Goal: Ask a question

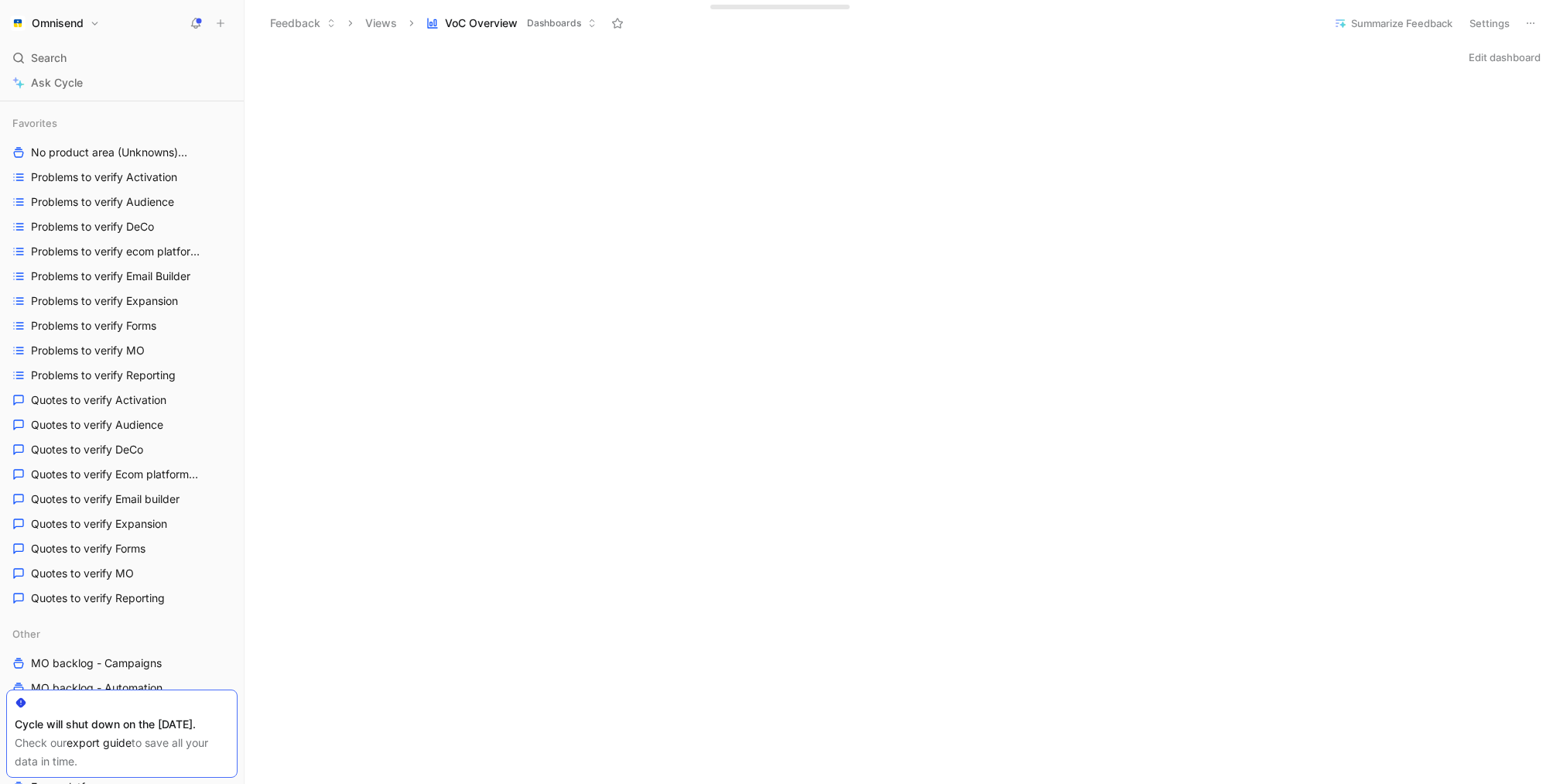
scroll to position [138, 0]
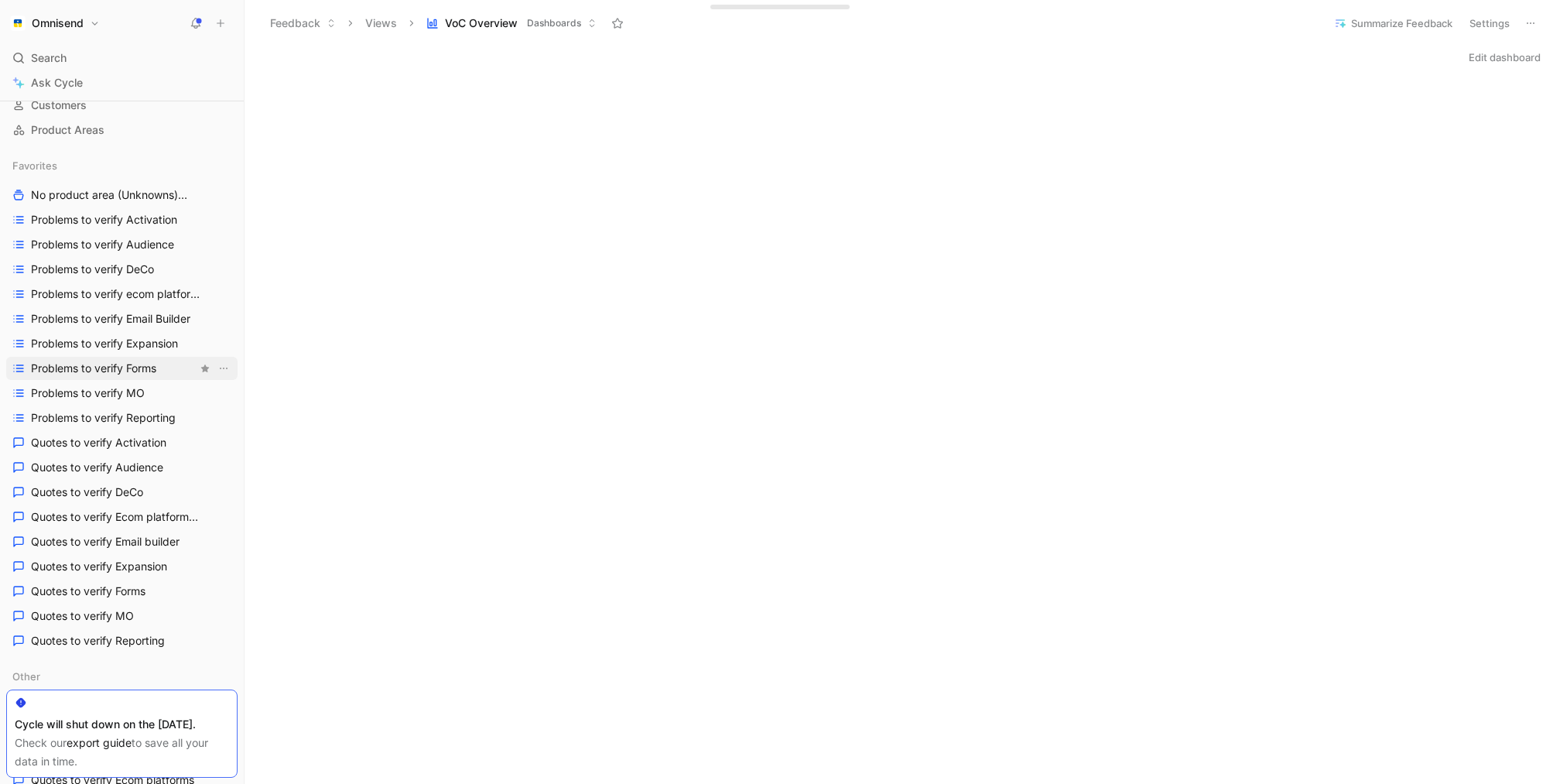
click at [132, 371] on span "Problems to verify Forms" at bounding box center [94, 368] width 125 height 16
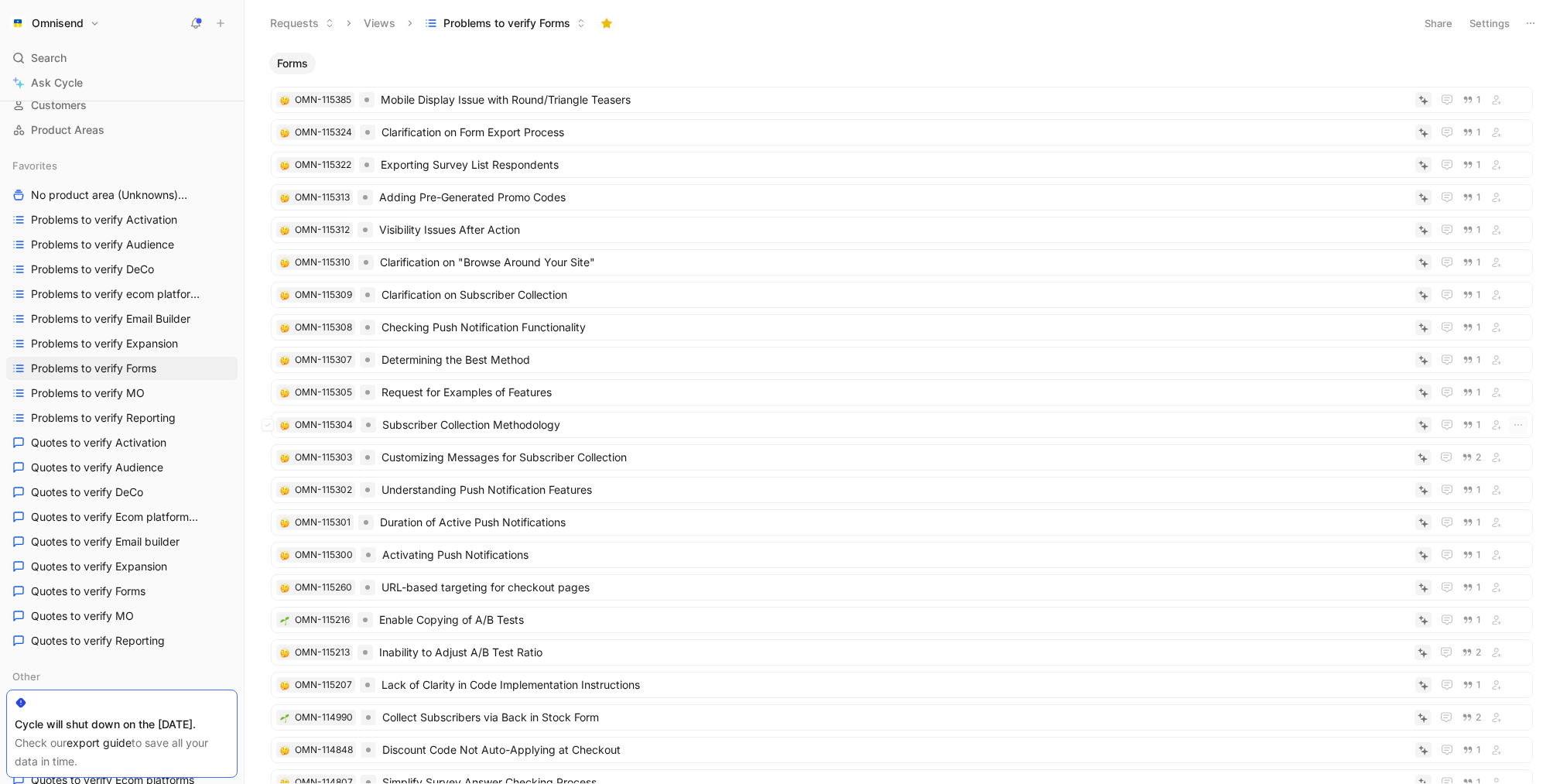
click at [532, 425] on span "Subscriber Collection Methodology" at bounding box center [896, 424] width 1027 height 18
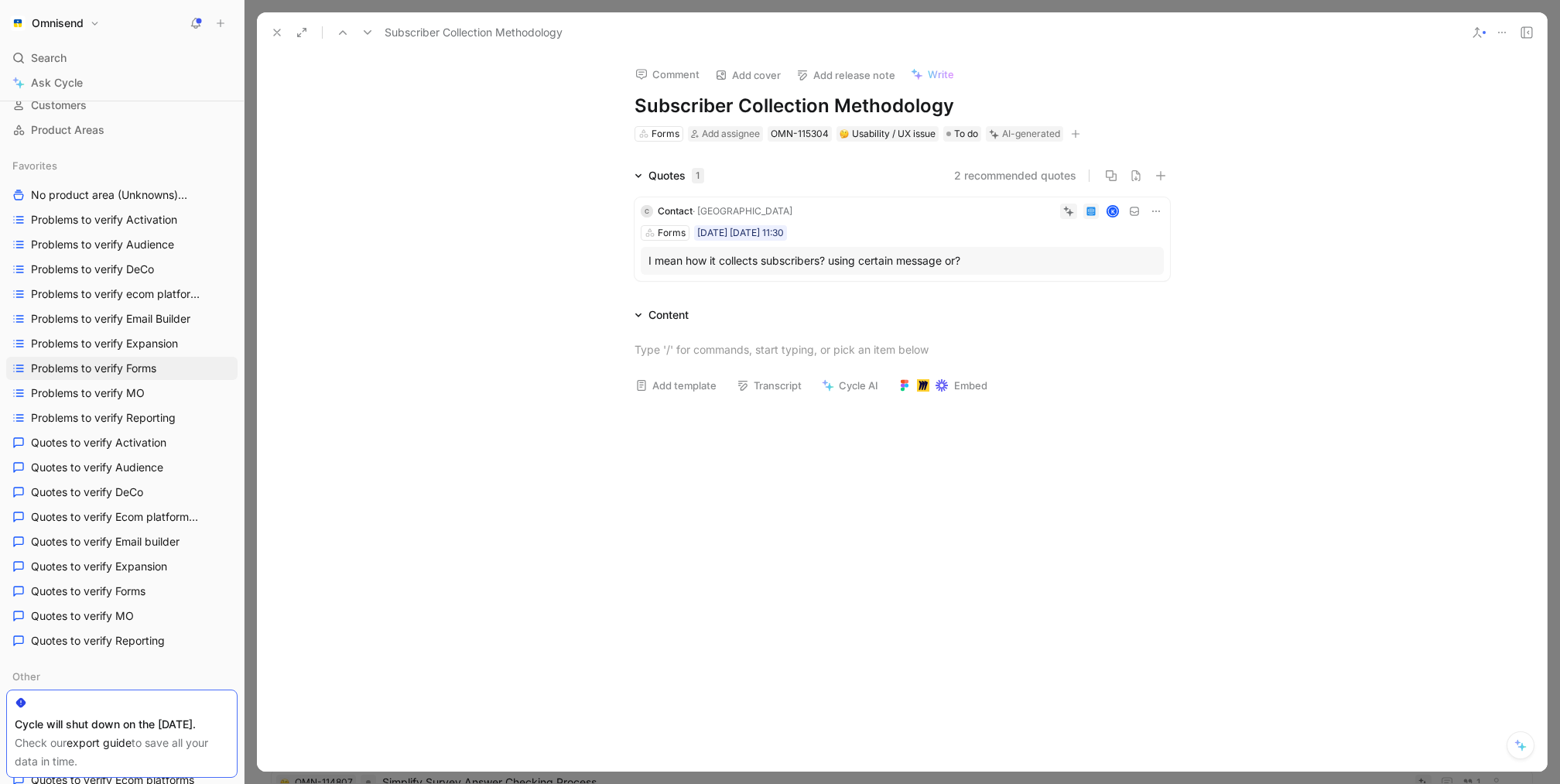
click at [277, 33] on use at bounding box center [276, 32] width 6 height 6
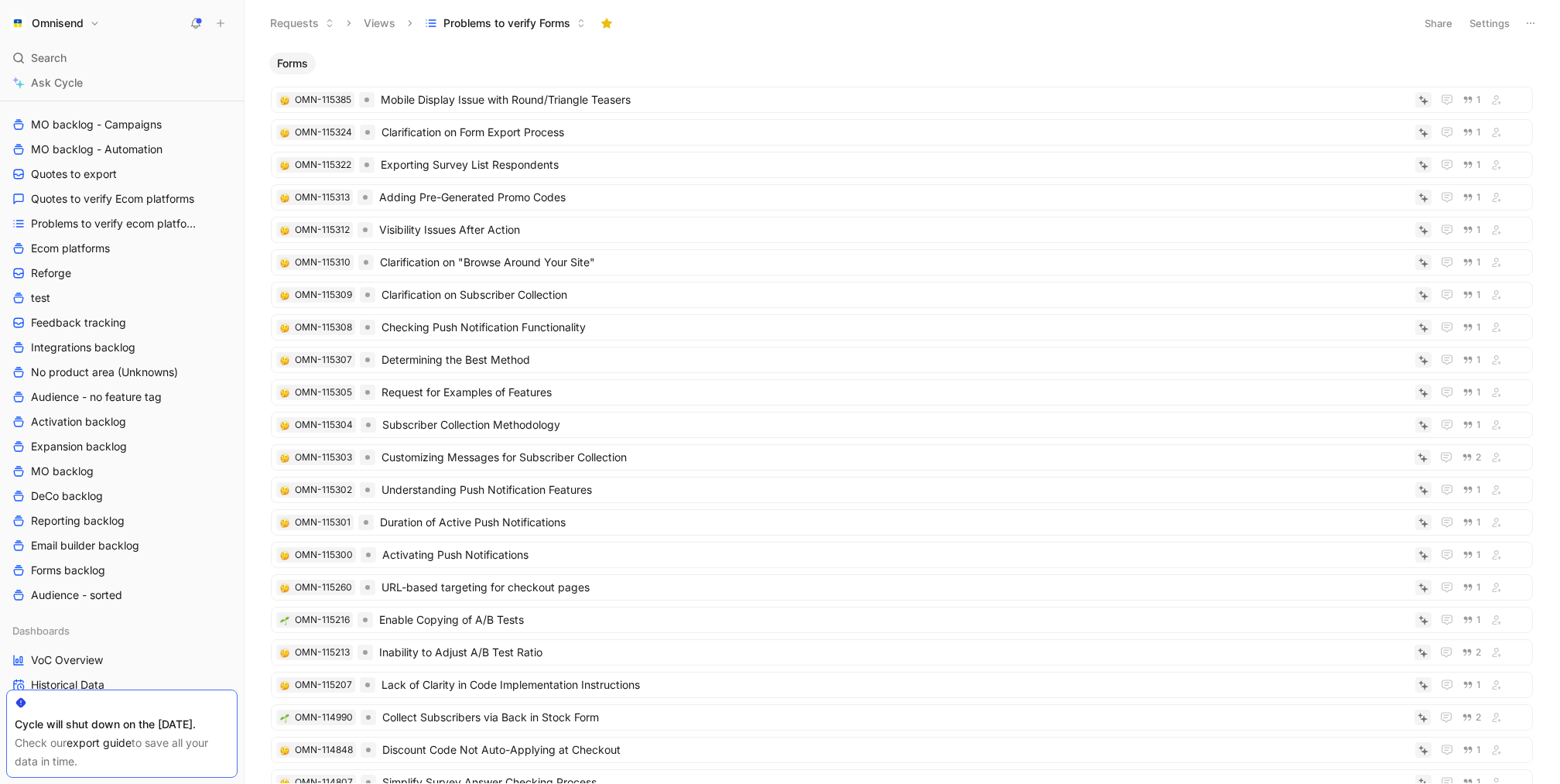
scroll to position [725, 0]
click at [96, 553] on link "Forms backlog" at bounding box center [122, 563] width 231 height 23
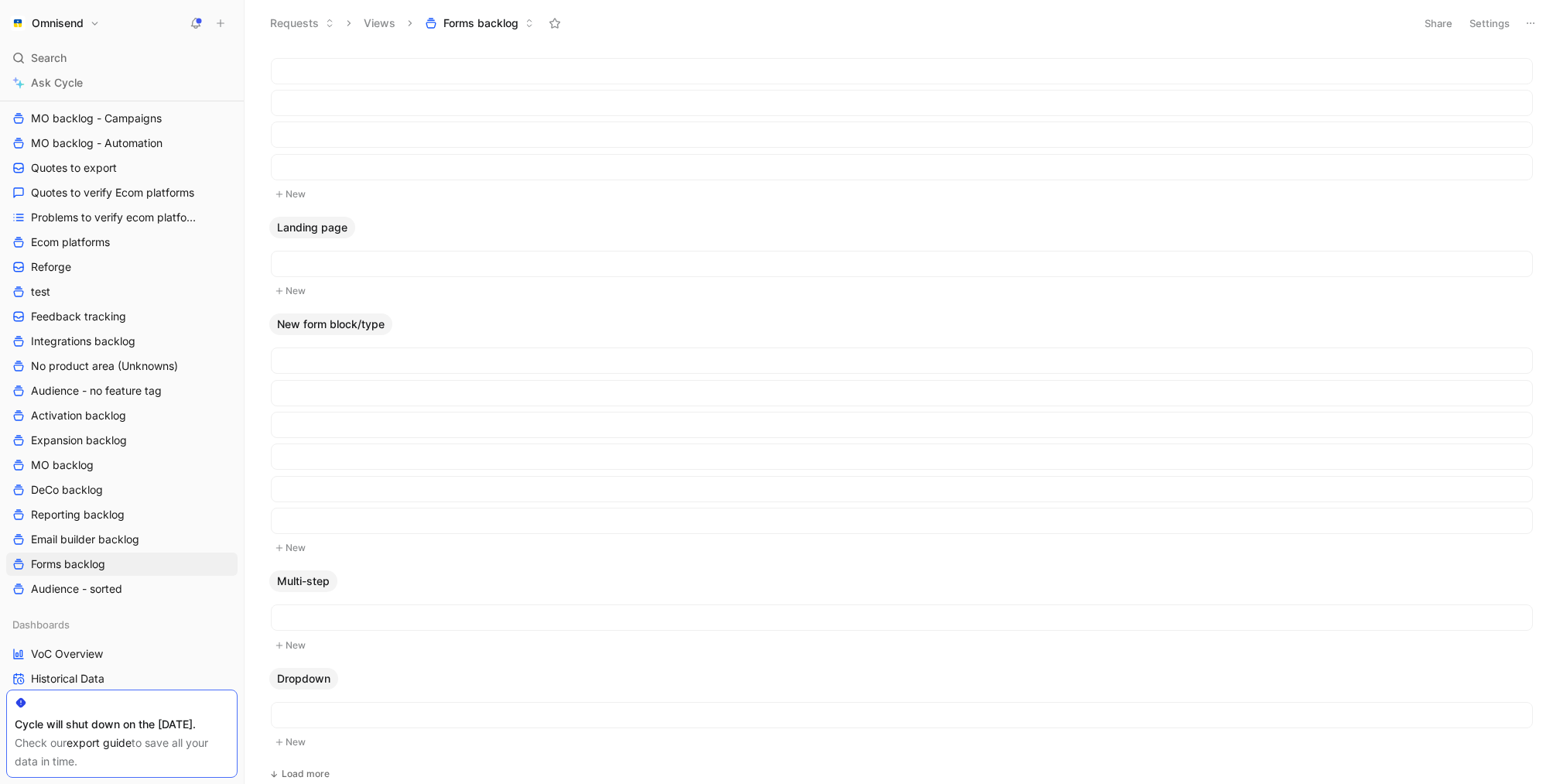
scroll to position [284, 0]
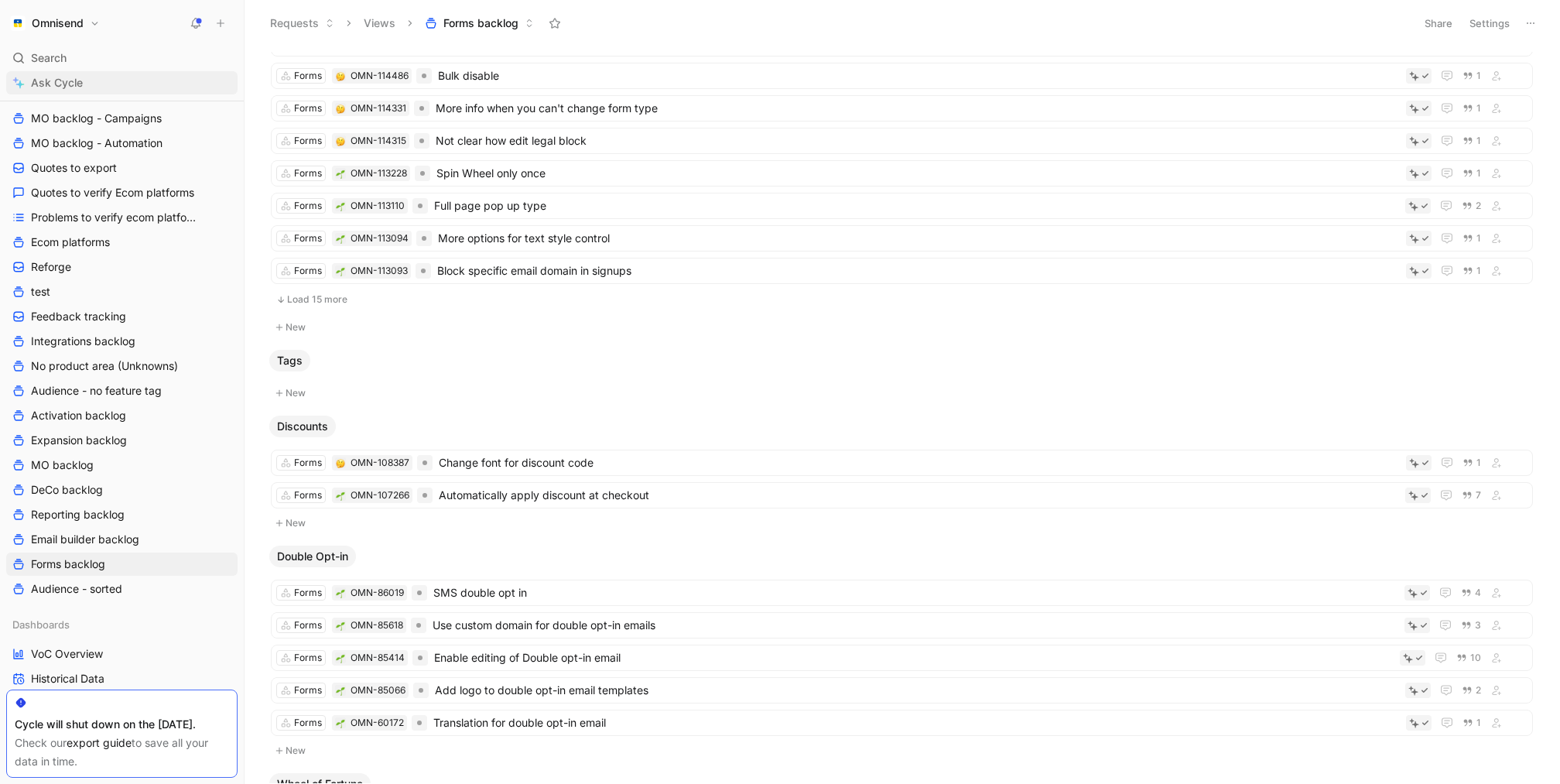
click at [100, 74] on link "Ask Cycle" at bounding box center [122, 82] width 231 height 23
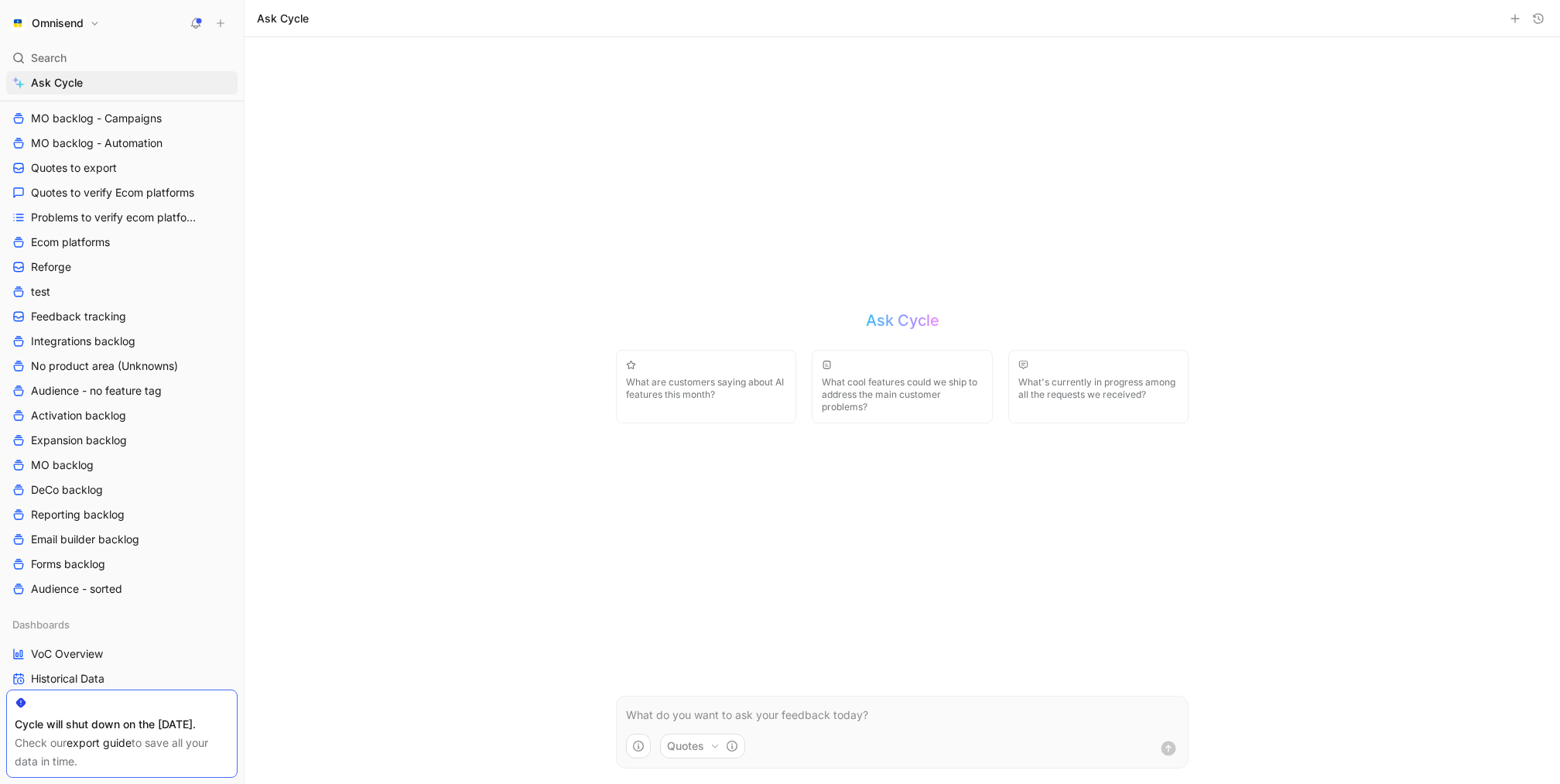
click at [890, 719] on p at bounding box center [902, 715] width 552 height 18
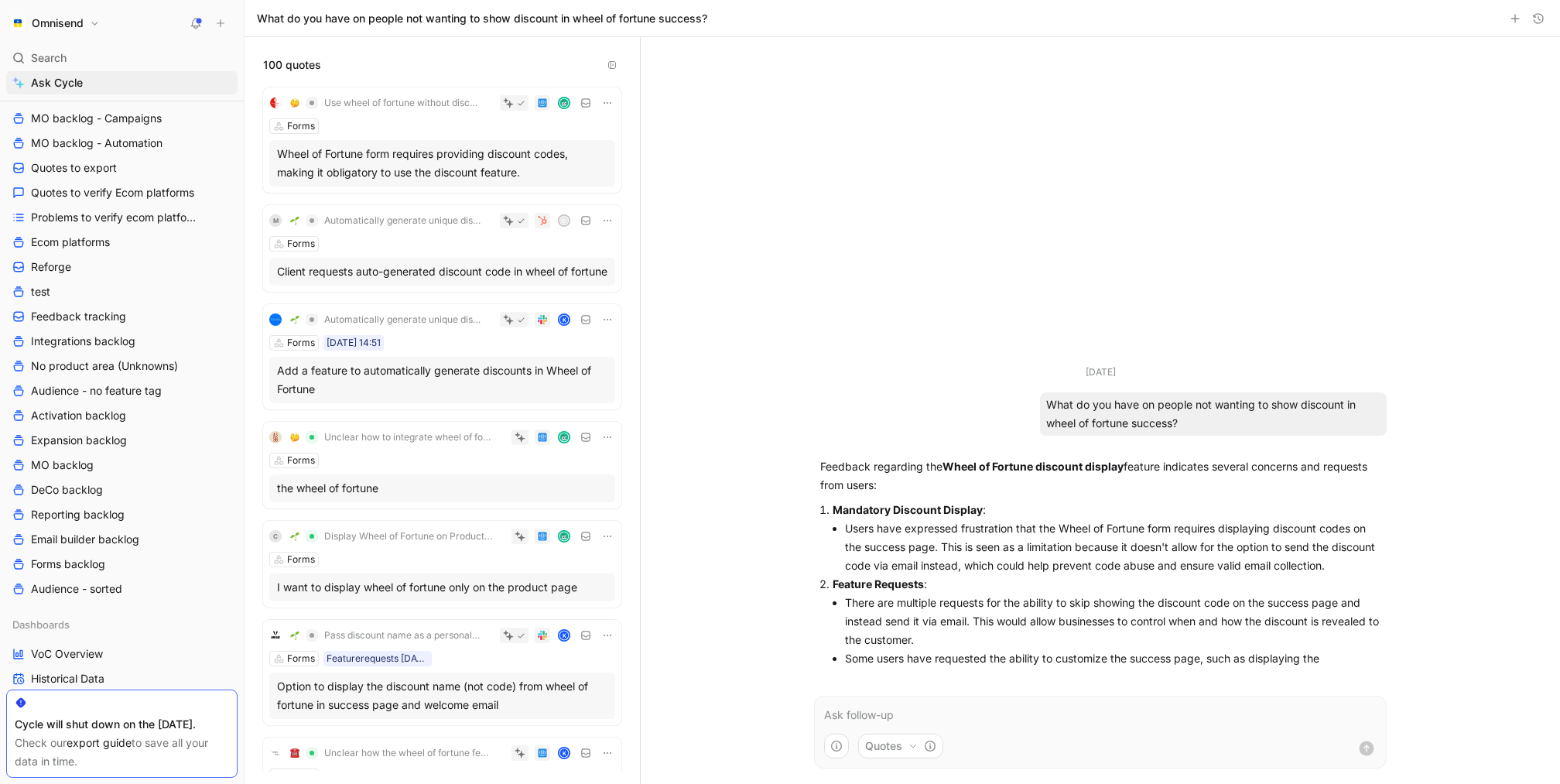
click at [283, 221] on div "M Automatically generate unique discounts + generate discount for Wheel of Fort…" at bounding box center [381, 220] width 228 height 22
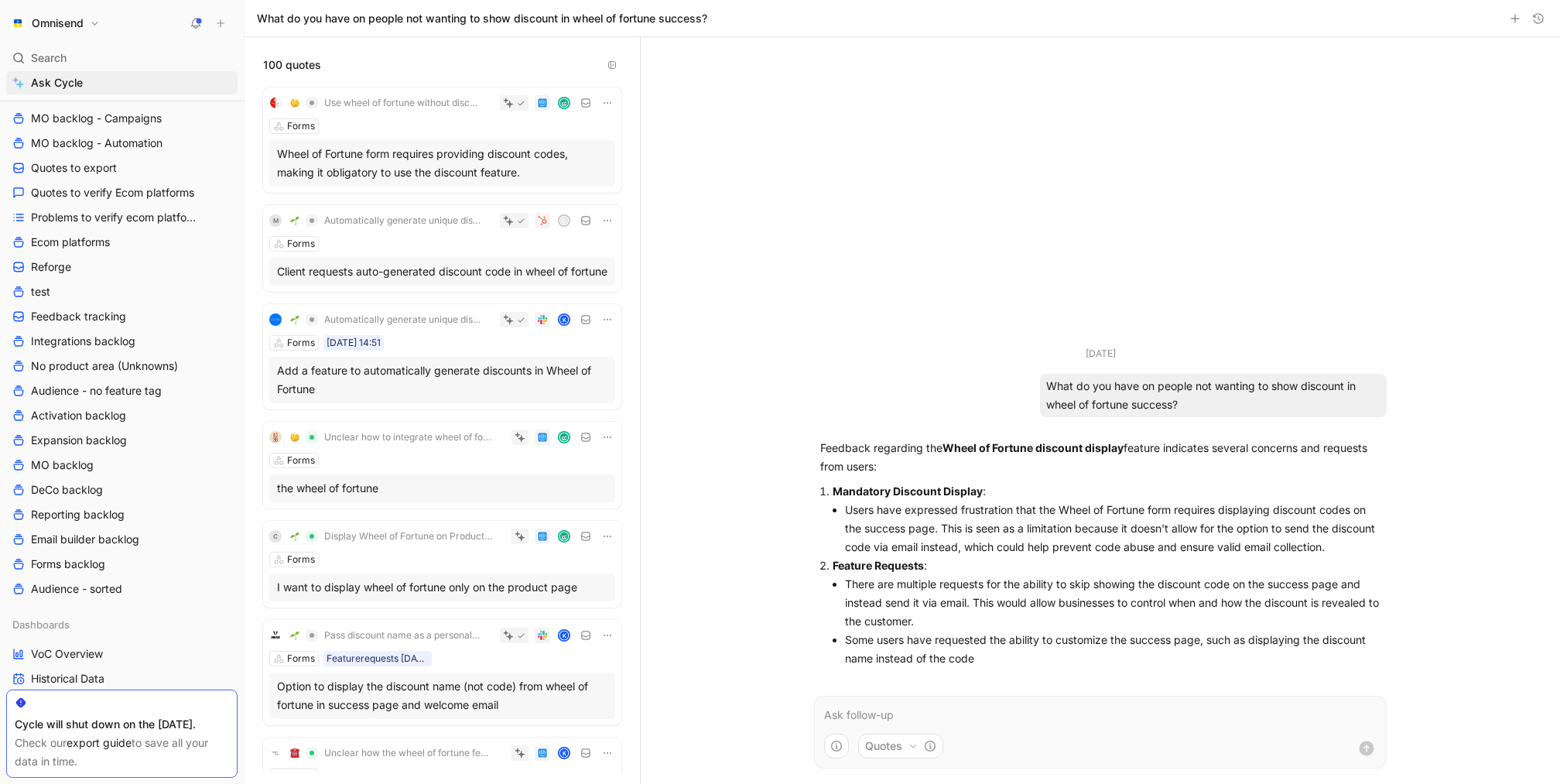
click at [283, 221] on div at bounding box center [780, 392] width 1560 height 784
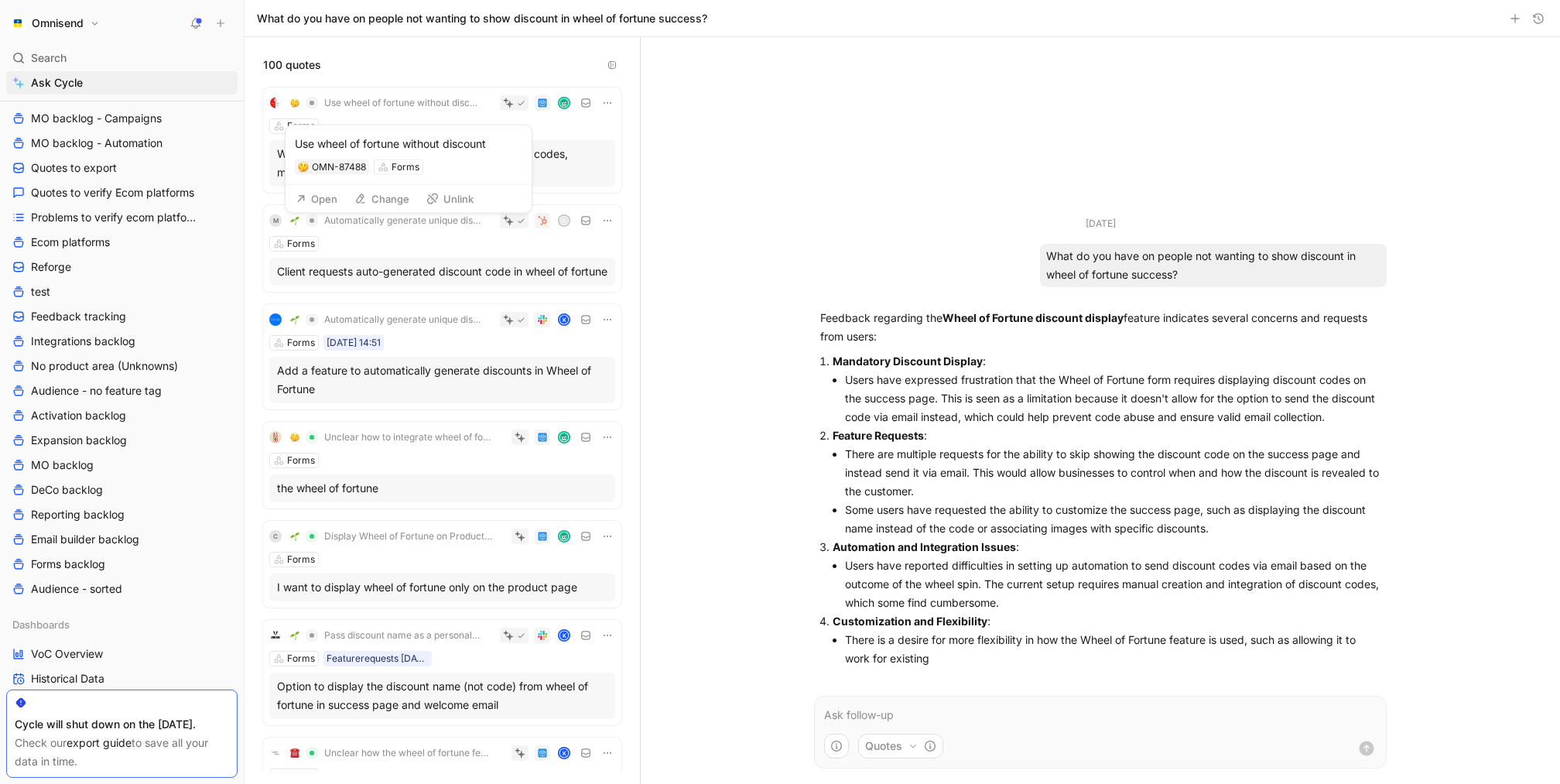
click at [307, 199] on button "Open" at bounding box center [316, 199] width 56 height 22
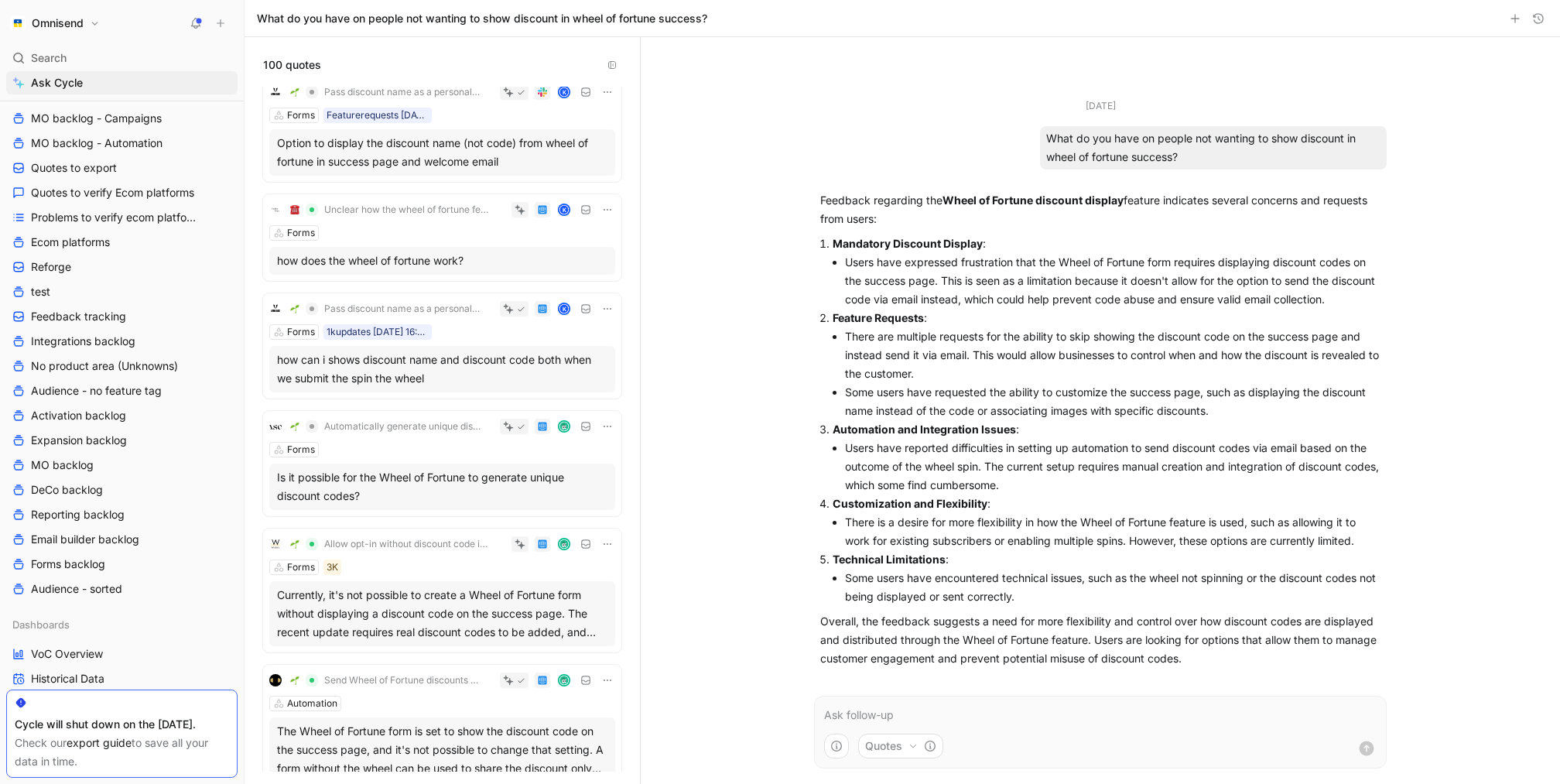
scroll to position [573, 0]
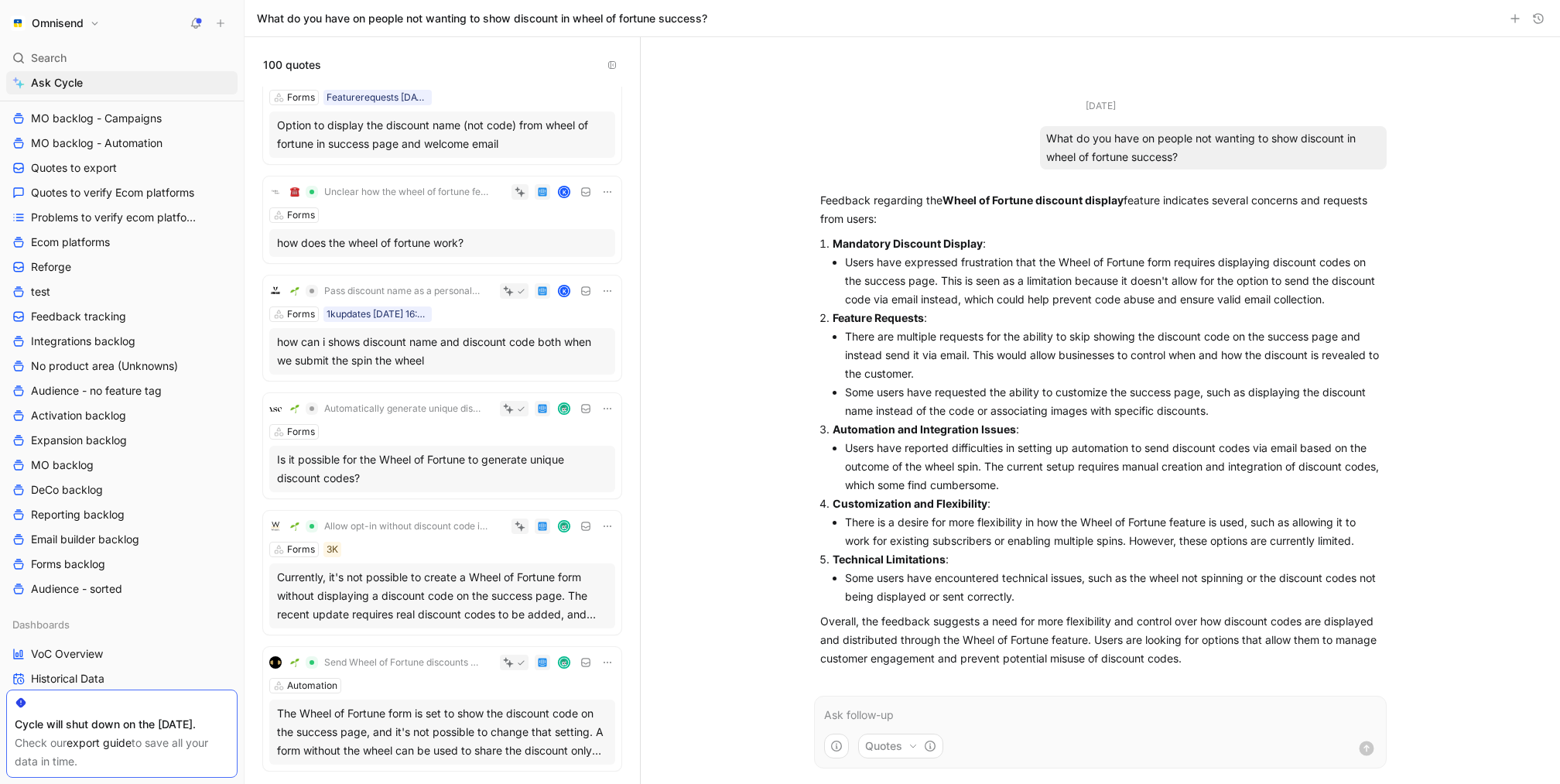
click at [74, 22] on h1 "Omnisend" at bounding box center [58, 23] width 52 height 14
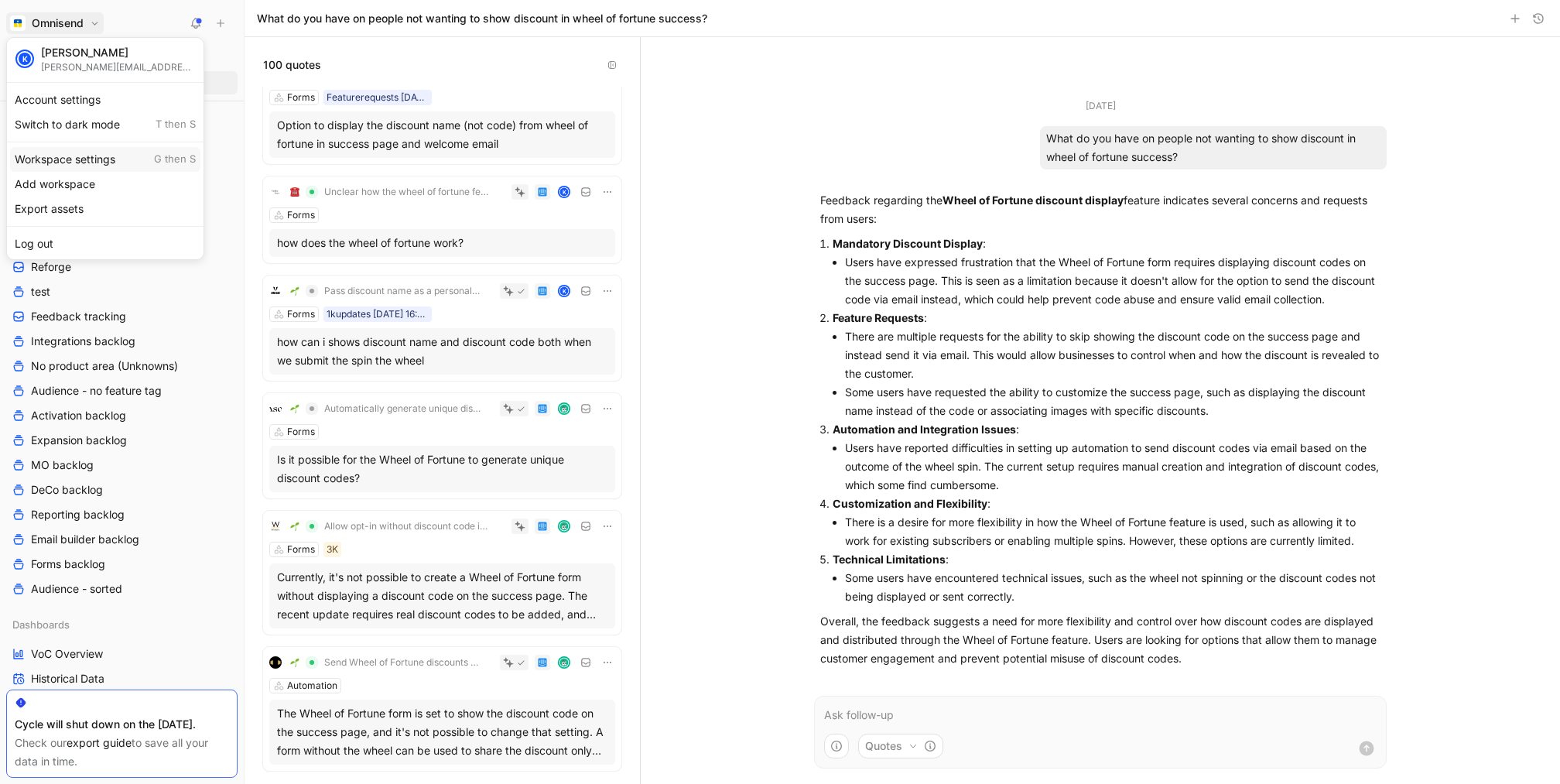
click at [103, 164] on div "Workspace settings G then S" at bounding box center [105, 159] width 190 height 25
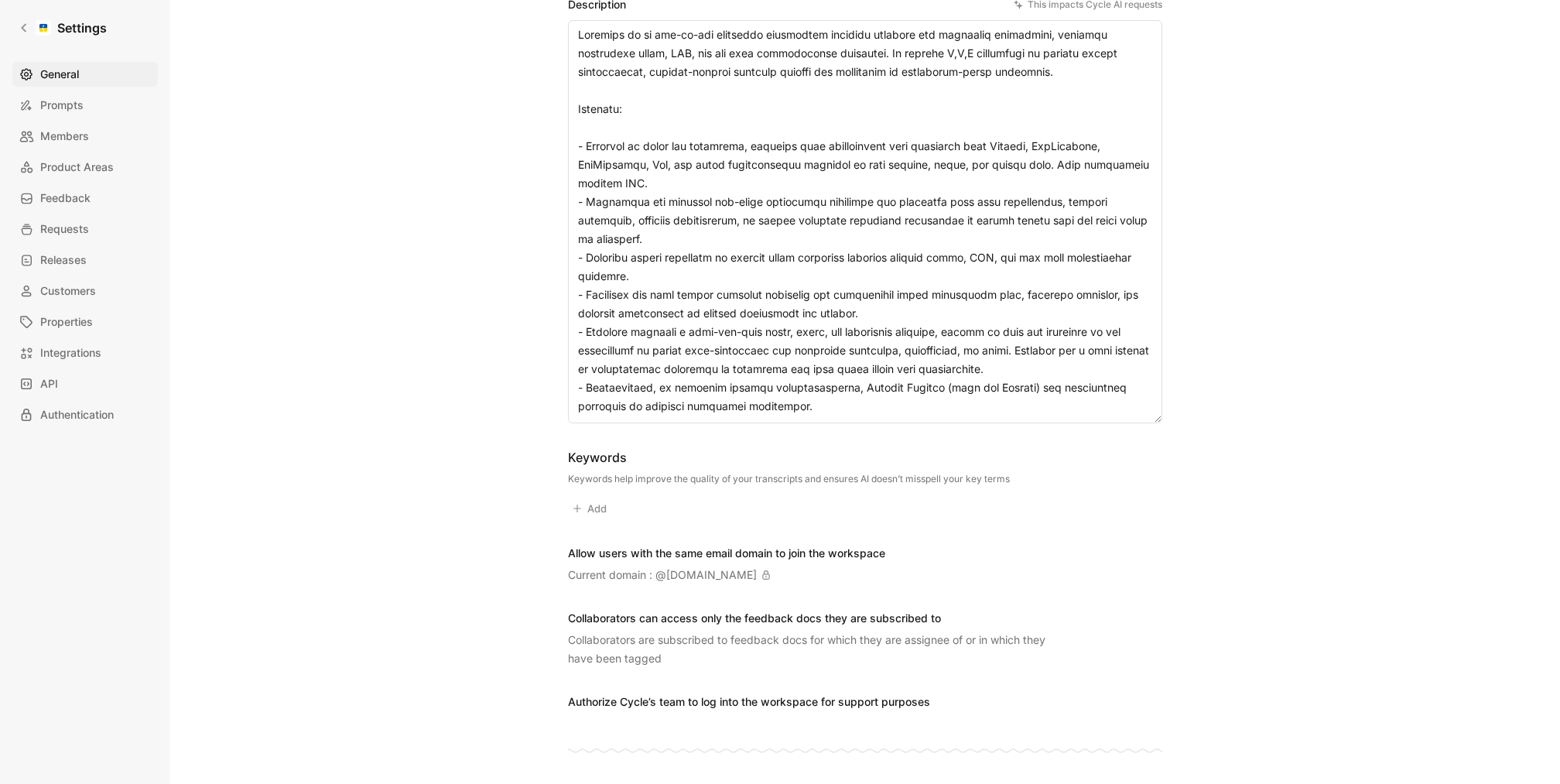
scroll to position [301, 0]
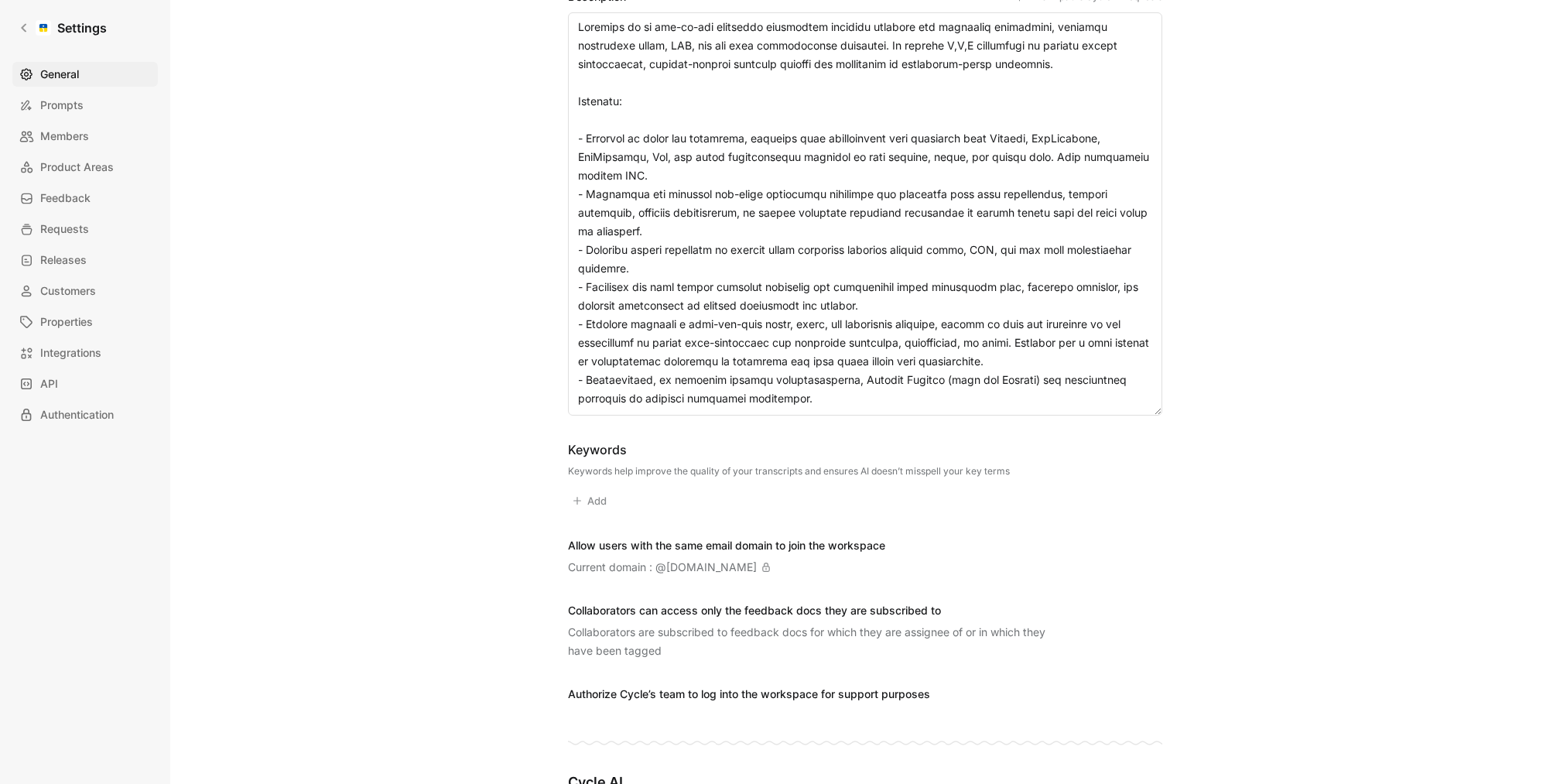
click at [908, 301] on textarea "Description This impacts Cycle AI requests" at bounding box center [865, 214] width 594 height 403
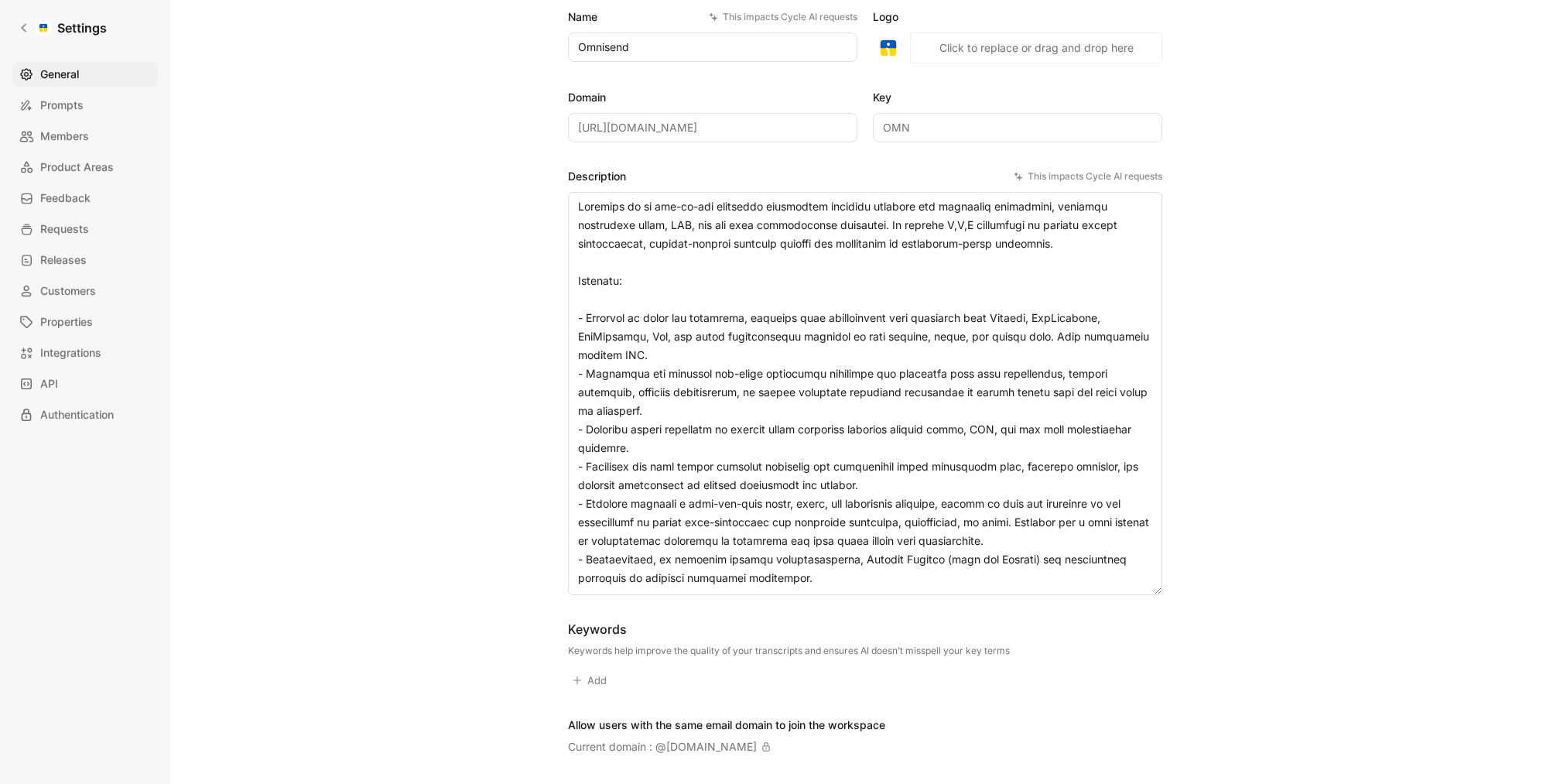
scroll to position [77, 0]
